Goal: Task Accomplishment & Management: Use online tool/utility

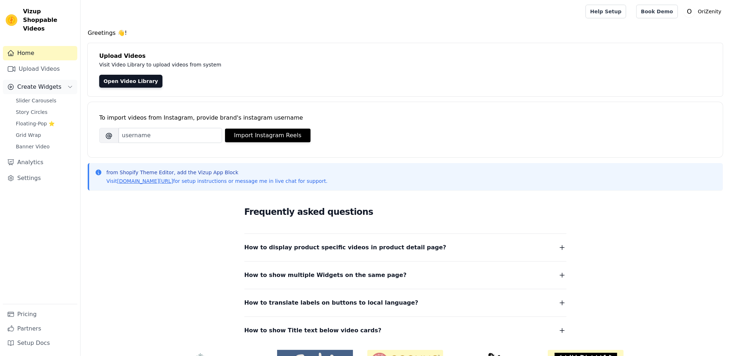
click at [43, 83] on span "Create Widgets" at bounding box center [39, 87] width 44 height 9
click at [44, 83] on span "Create Widgets" at bounding box center [39, 87] width 44 height 9
click at [38, 97] on span "Slider Carousels" at bounding box center [36, 100] width 41 height 7
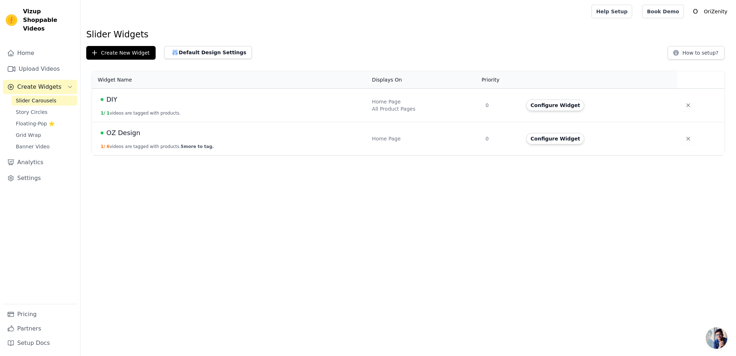
click at [111, 101] on span "DIY" at bounding box center [111, 100] width 11 height 10
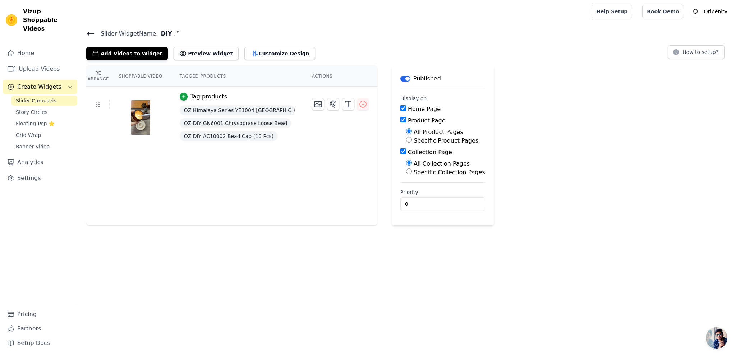
click at [88, 31] on icon at bounding box center [90, 33] width 9 height 9
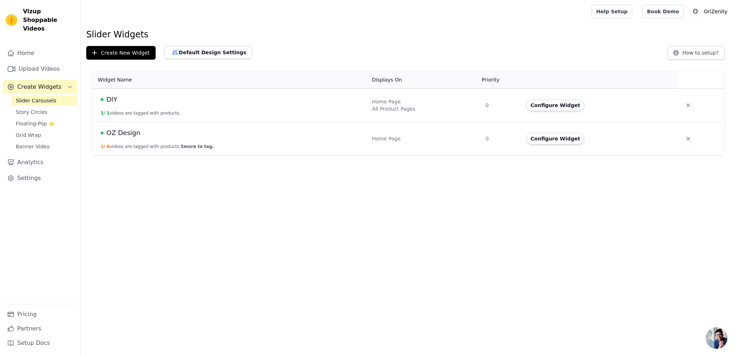
click at [121, 132] on span "OZ Design" at bounding box center [123, 133] width 34 height 10
